Goal: Find specific page/section: Find specific page/section

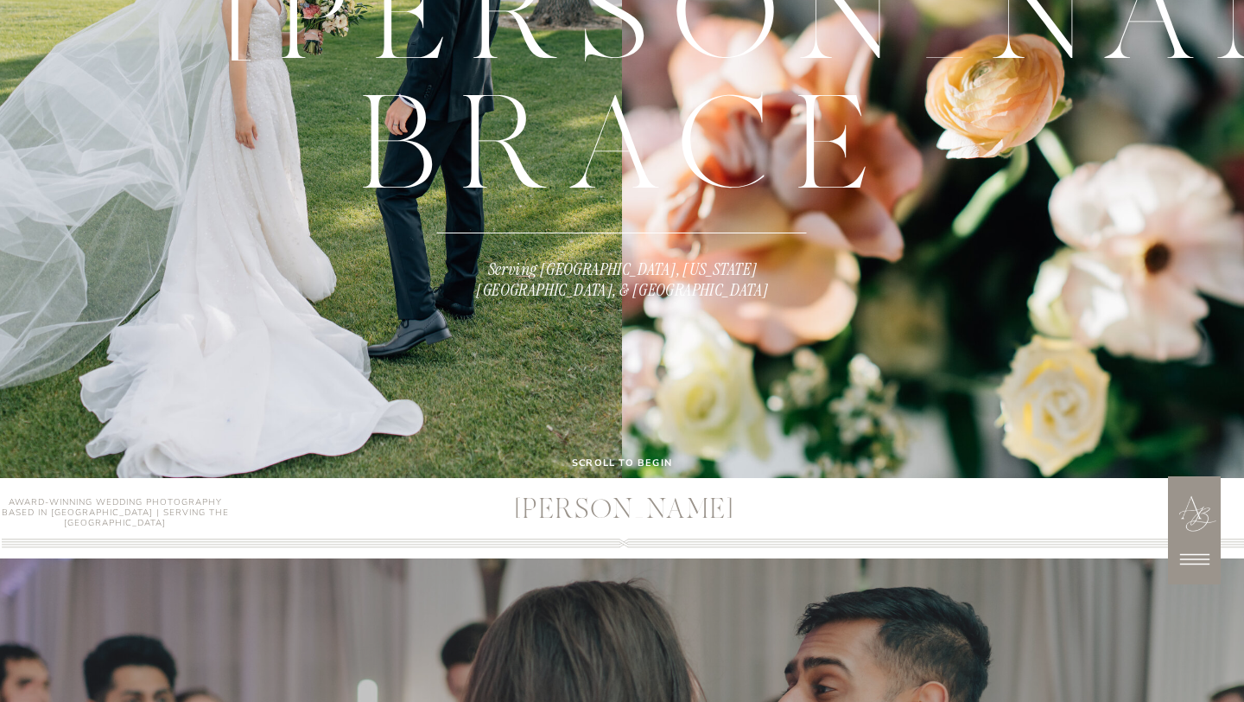
scroll to position [386, 0]
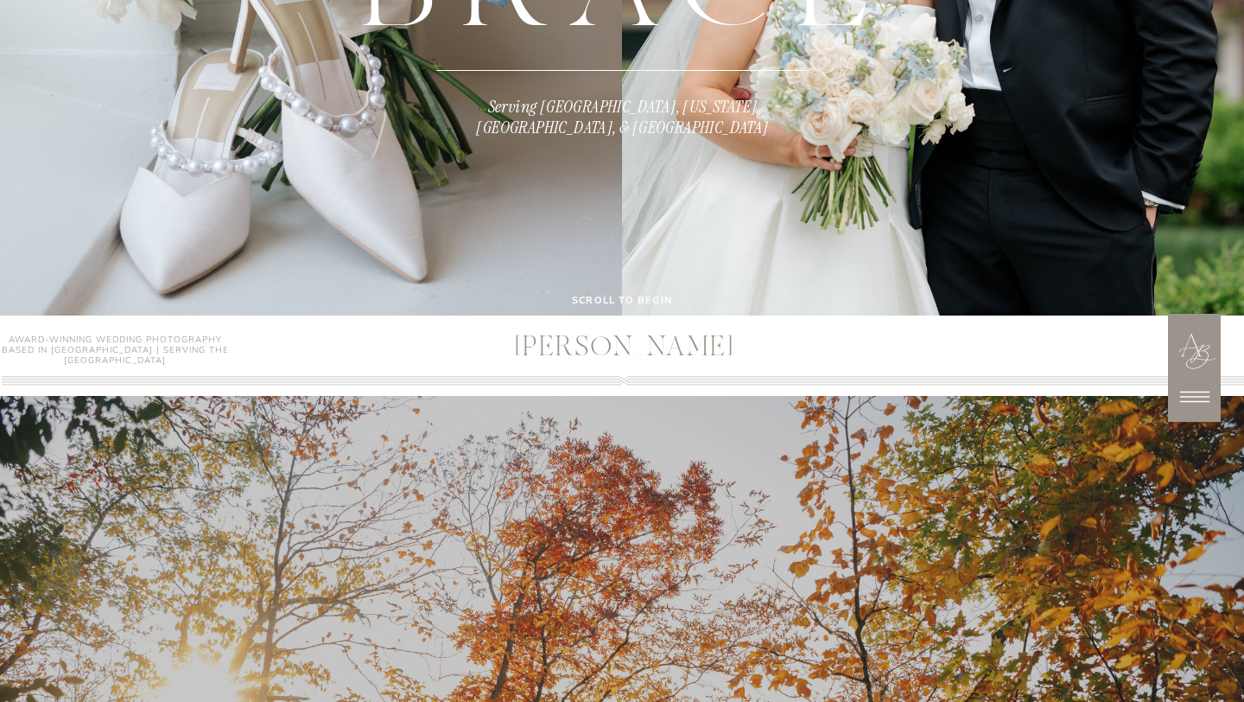
click at [1194, 392] on icon at bounding box center [1194, 396] width 43 height 43
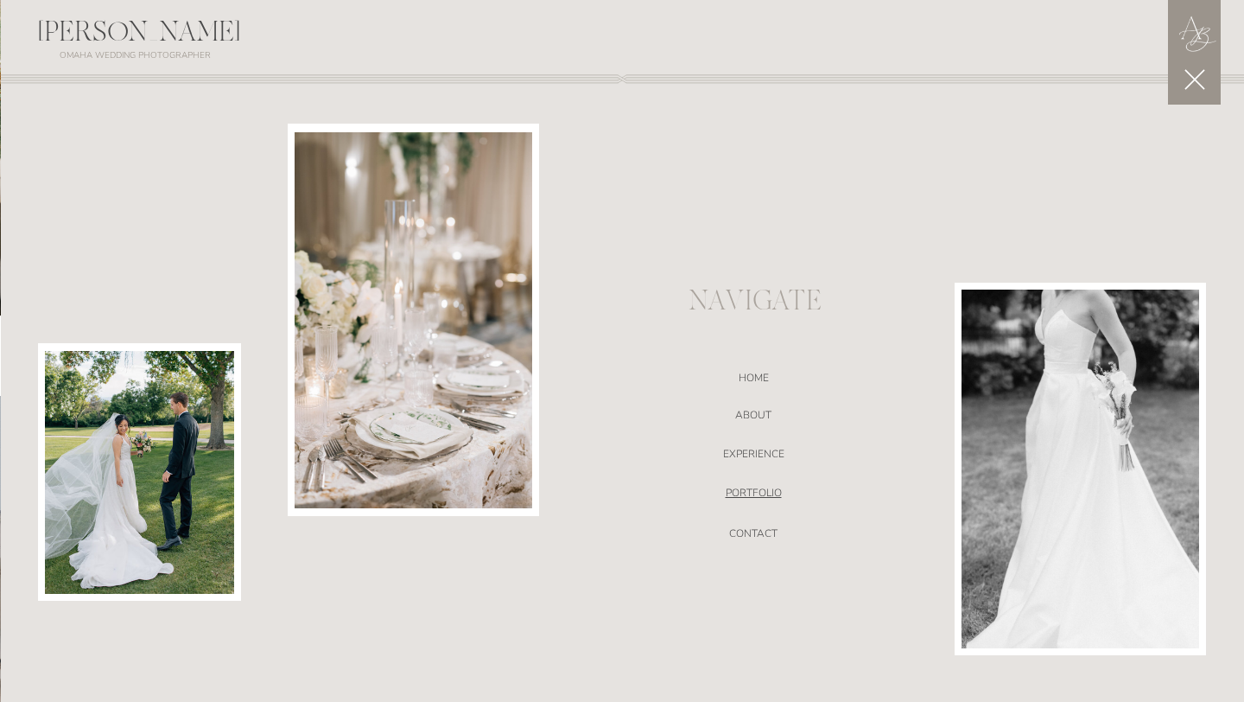
click at [745, 486] on nav "portfolio" at bounding box center [753, 494] width 366 height 17
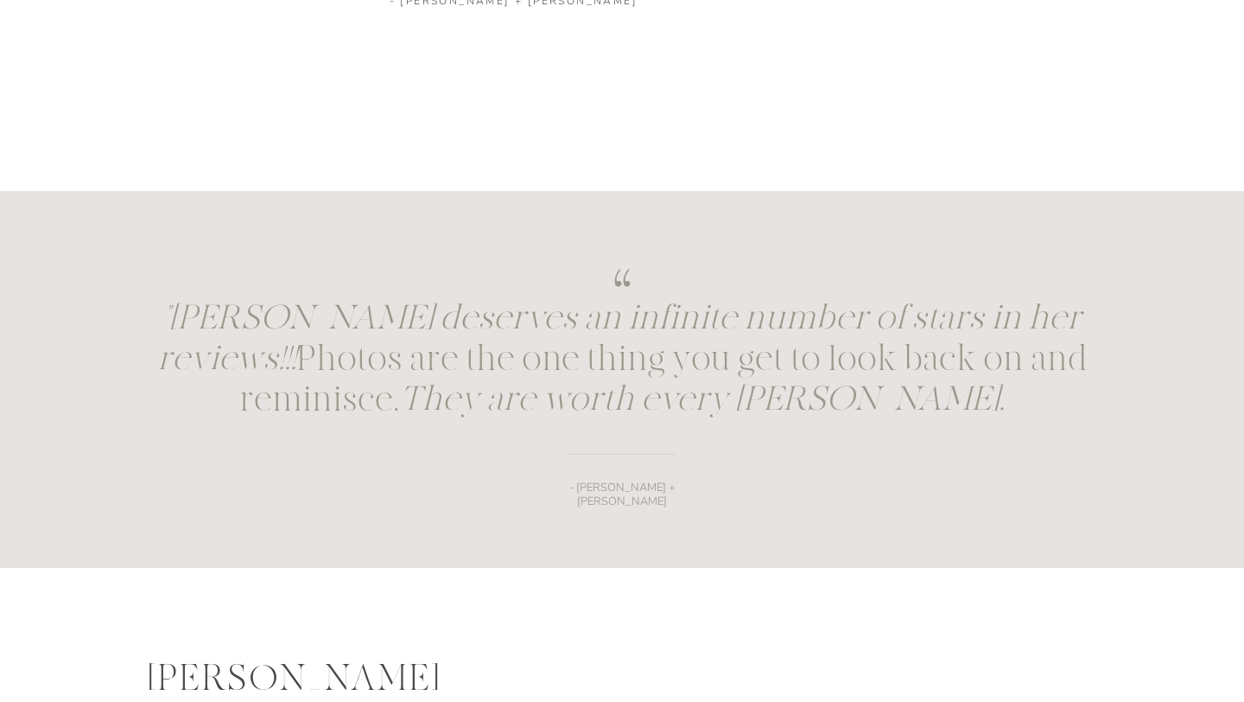
scroll to position [2648, 0]
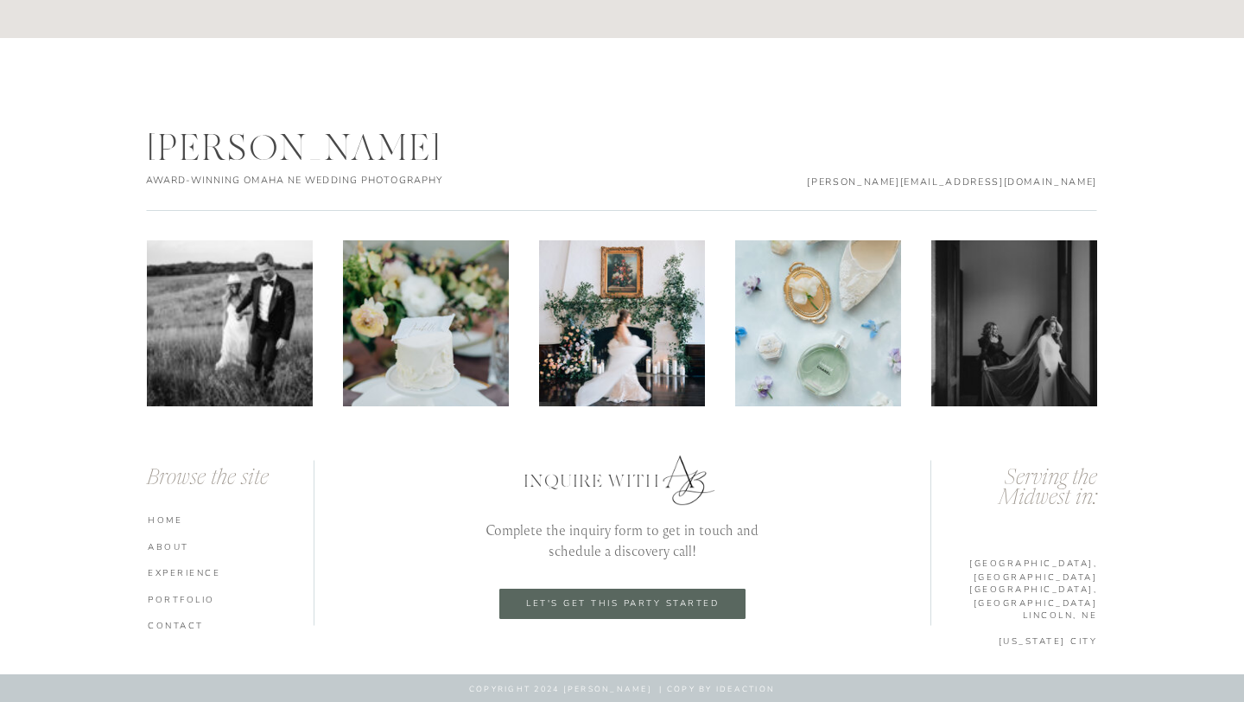
click at [171, 514] on nav "HOME" at bounding box center [233, 519] width 170 height 12
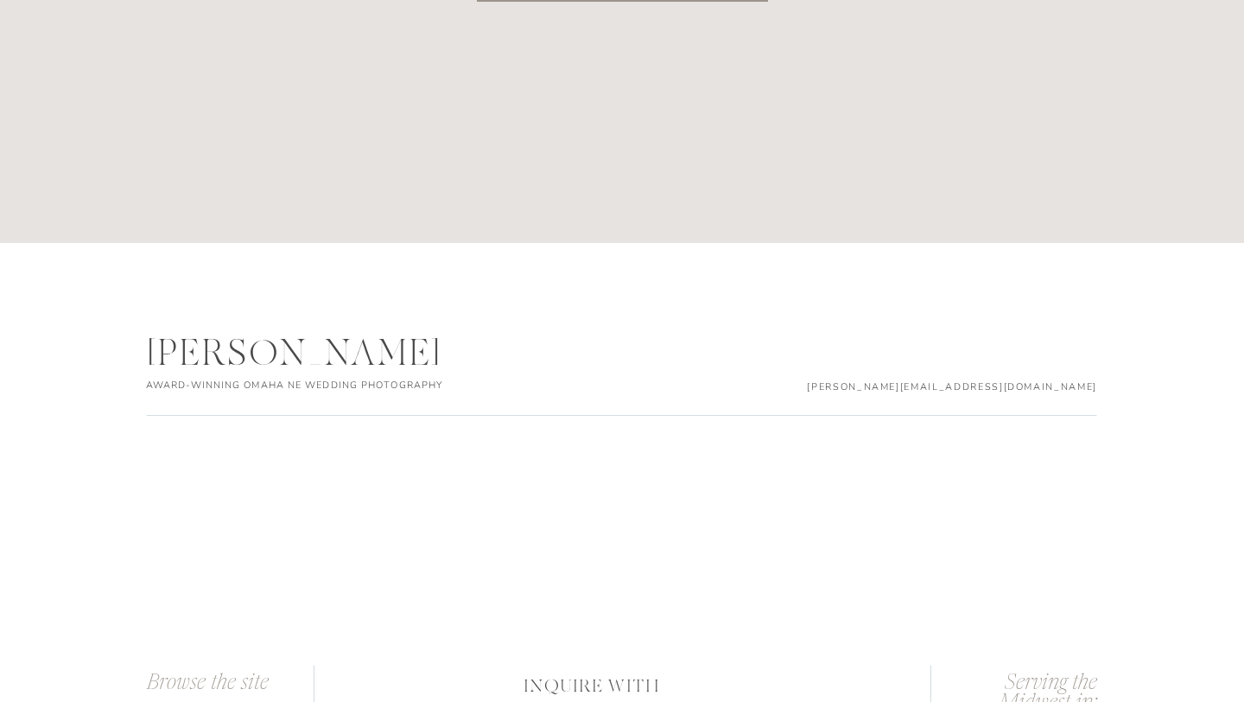
scroll to position [9046, 0]
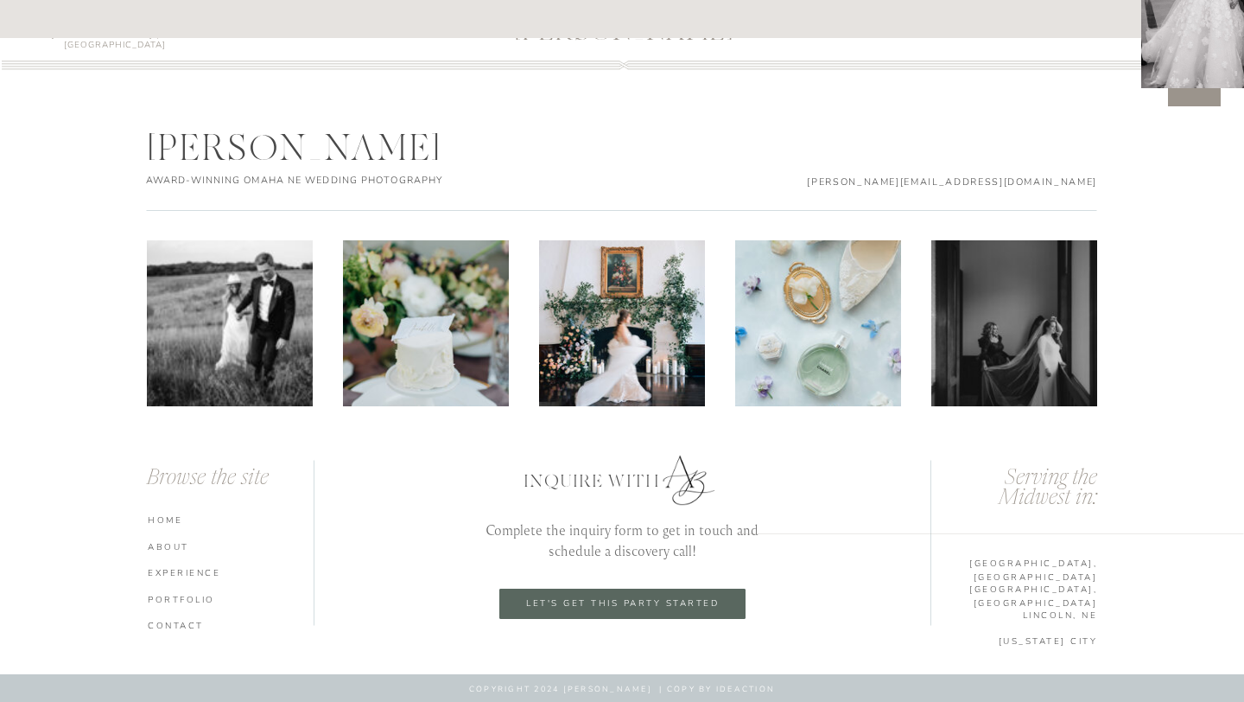
click at [175, 542] on nav "ABOUT" at bounding box center [233, 546] width 170 height 12
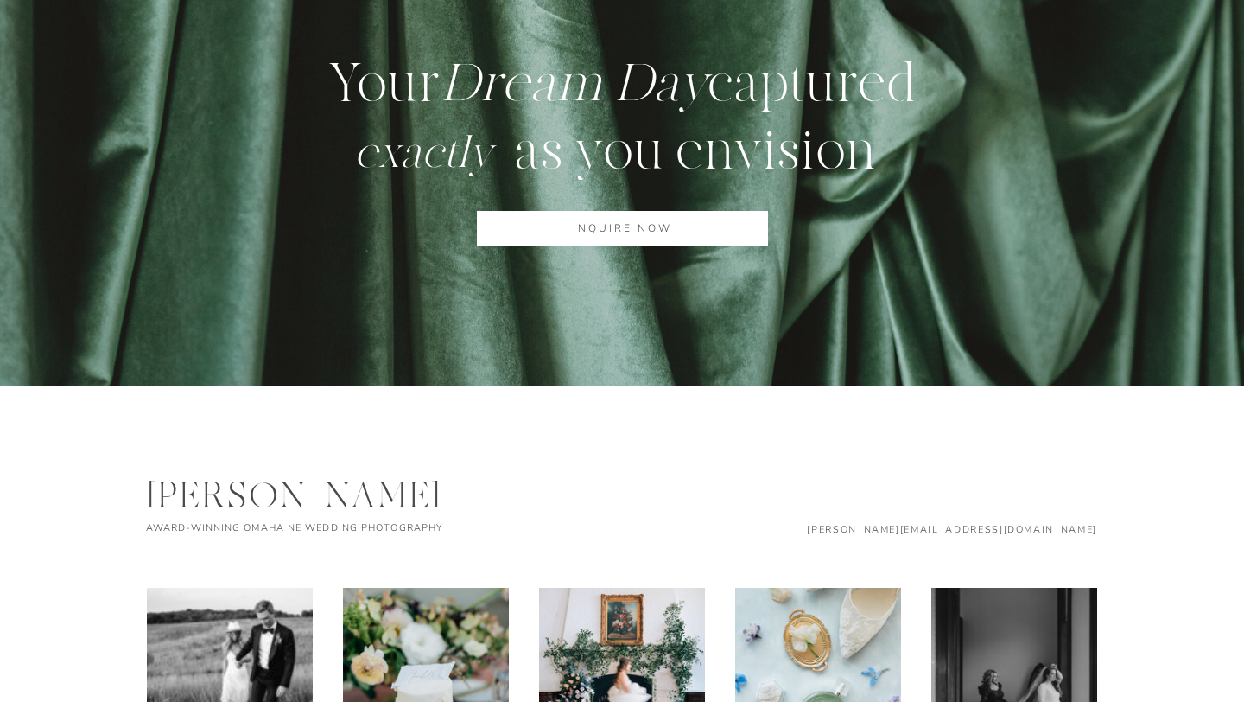
scroll to position [5702, 0]
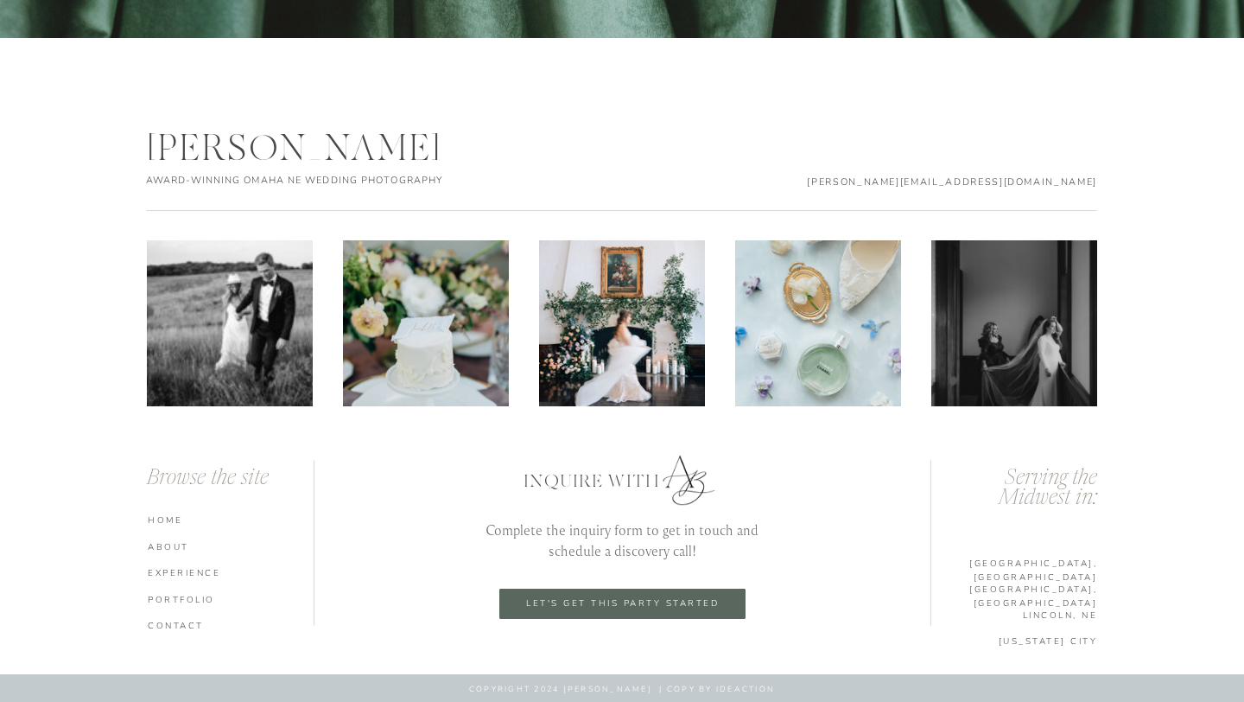
click at [168, 627] on nav "CONTACT" at bounding box center [233, 625] width 170 height 12
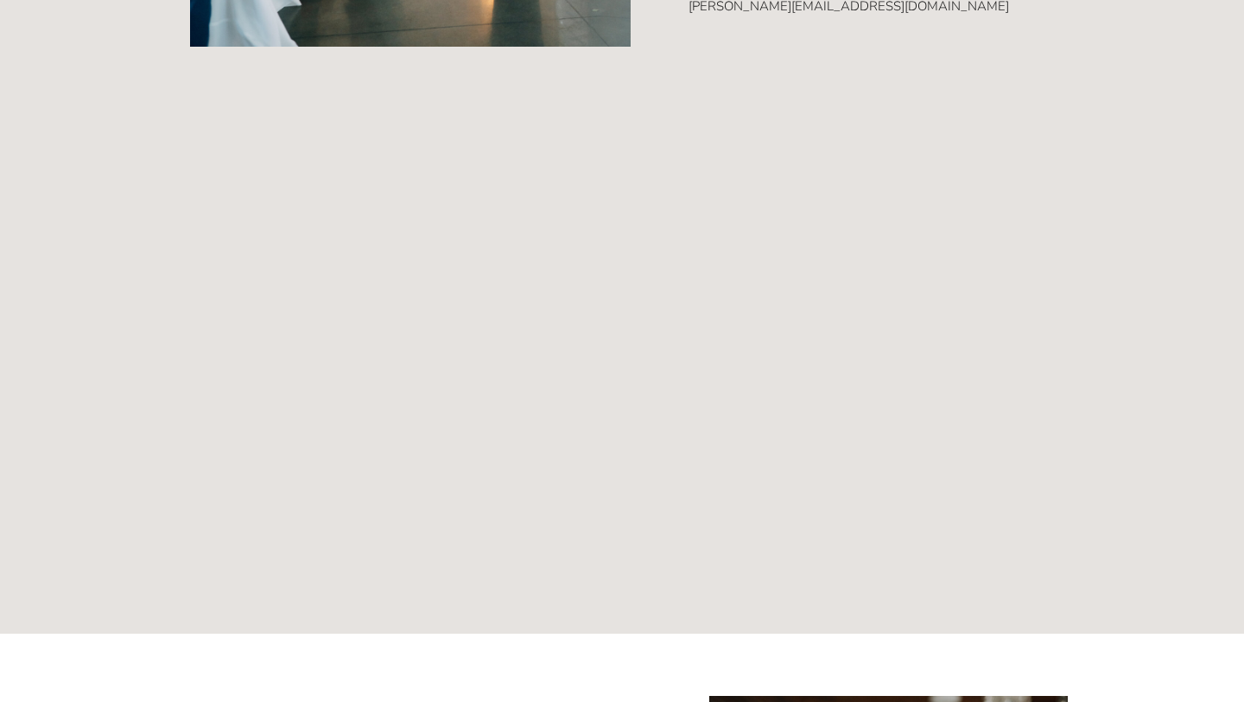
scroll to position [1072, 0]
